Goal: Navigation & Orientation: Find specific page/section

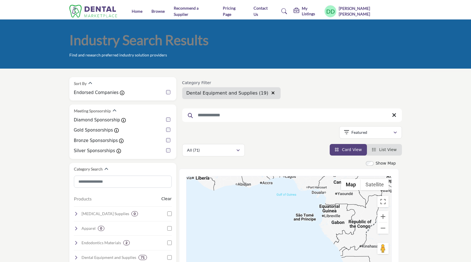
click at [296, 130] on div "Showing 42 results out of 71" at bounding box center [292, 133] width 220 height 14
click at [155, 9] on link "Browse" at bounding box center [158, 11] width 13 height 5
